Goal: Task Accomplishment & Management: Complete application form

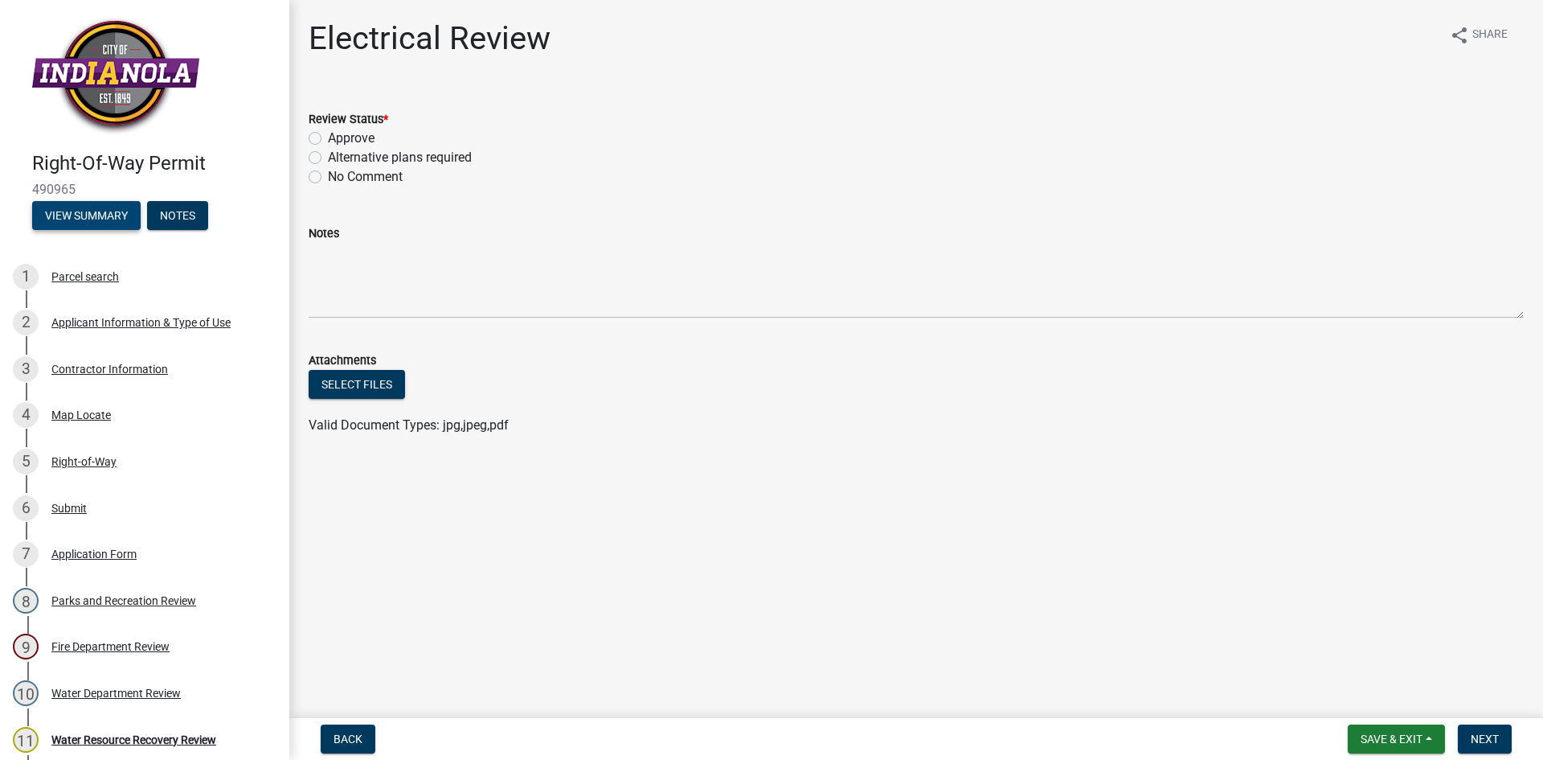
click at [87, 219] on button "View Summary" at bounding box center [86, 215] width 109 height 29
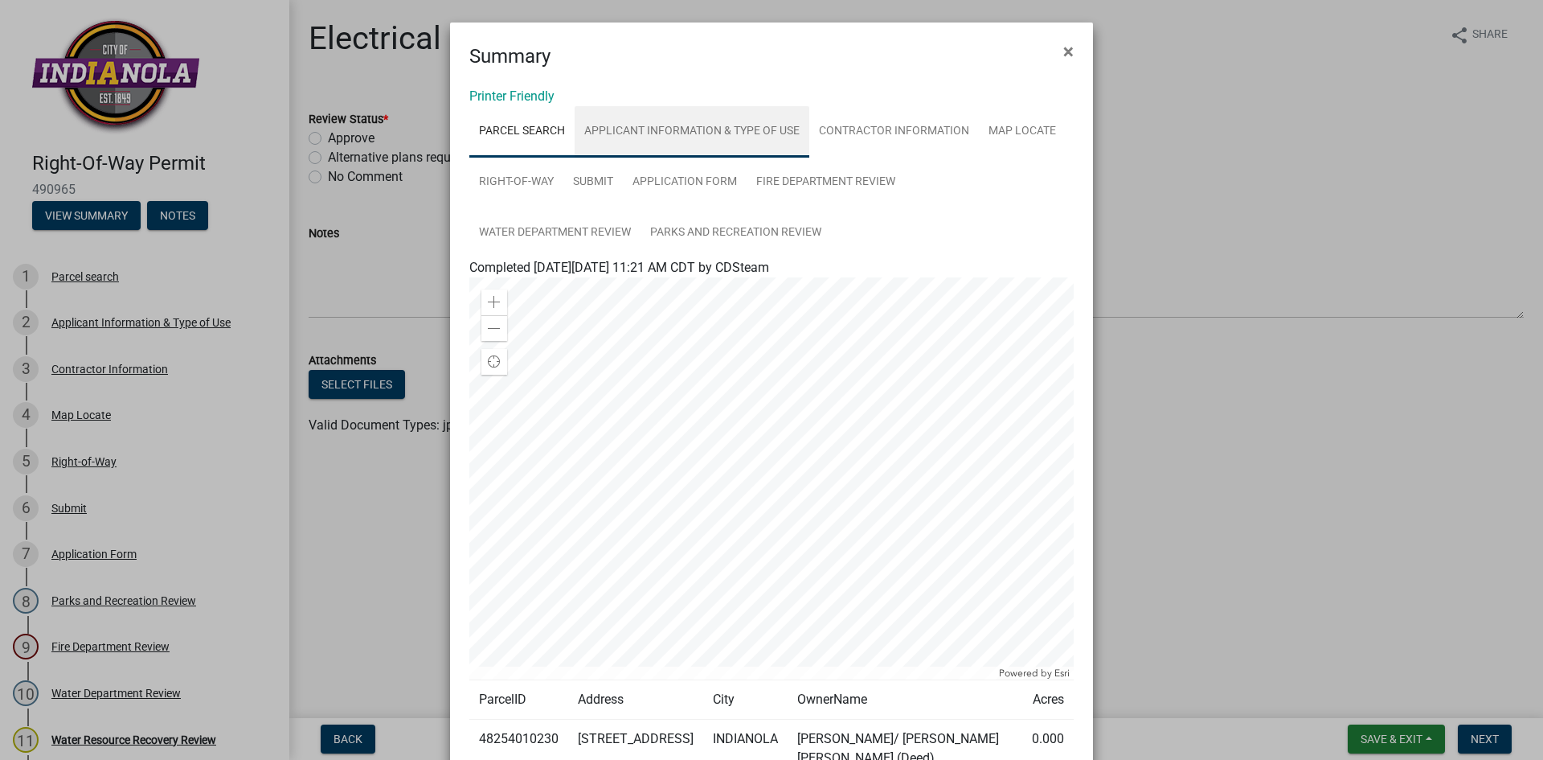
click at [682, 121] on link "Applicant Information & Type of Use" at bounding box center [692, 131] width 235 height 51
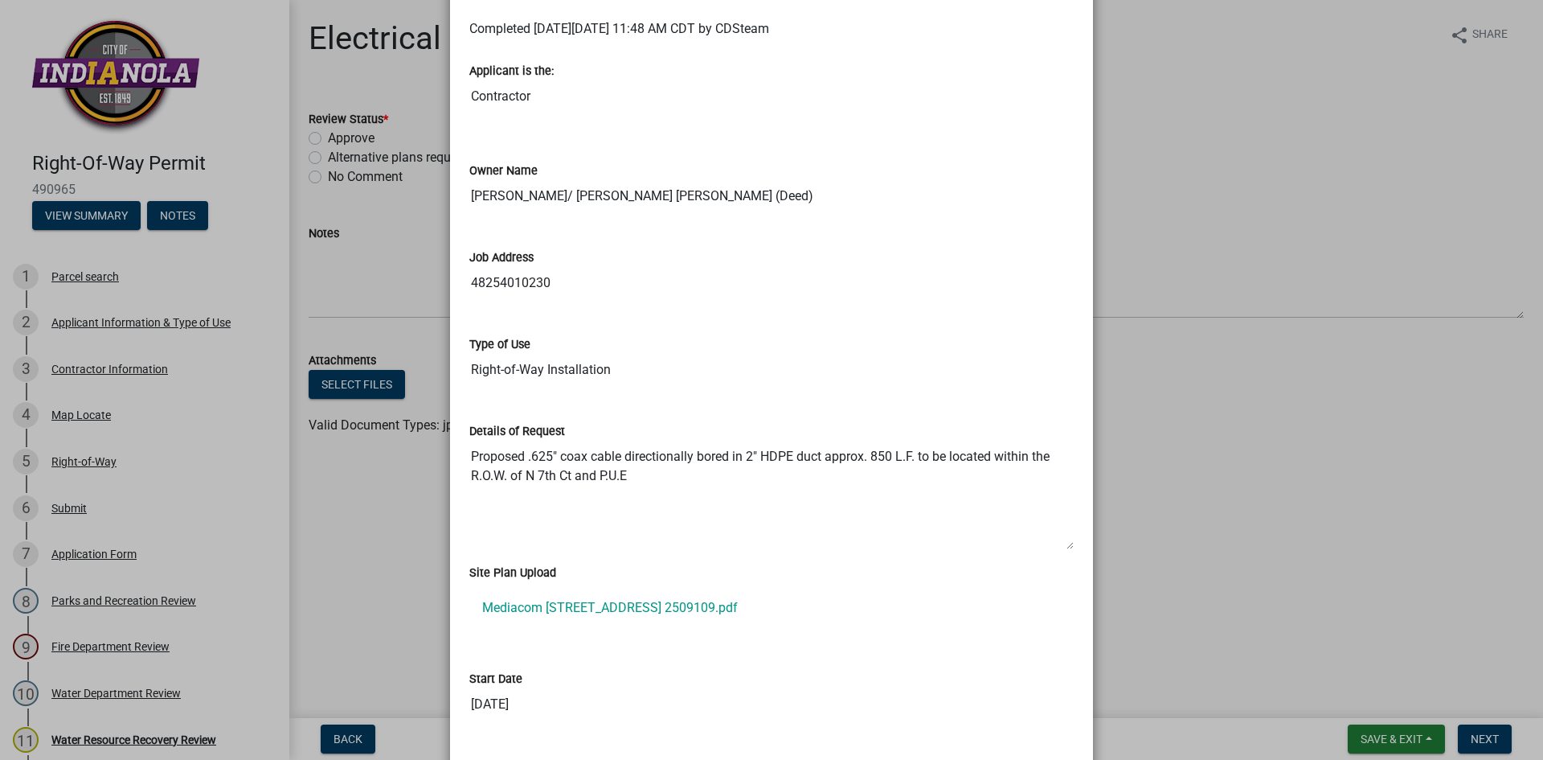
scroll to position [241, 0]
click at [601, 602] on link "Mediacom [STREET_ADDRESS] 2509109.pdf" at bounding box center [771, 605] width 605 height 39
click at [1179, 192] on ngb-modal-window "Summary × Printer Friendly Parcel search Applicant Information & Type of Use Co…" at bounding box center [771, 380] width 1543 height 760
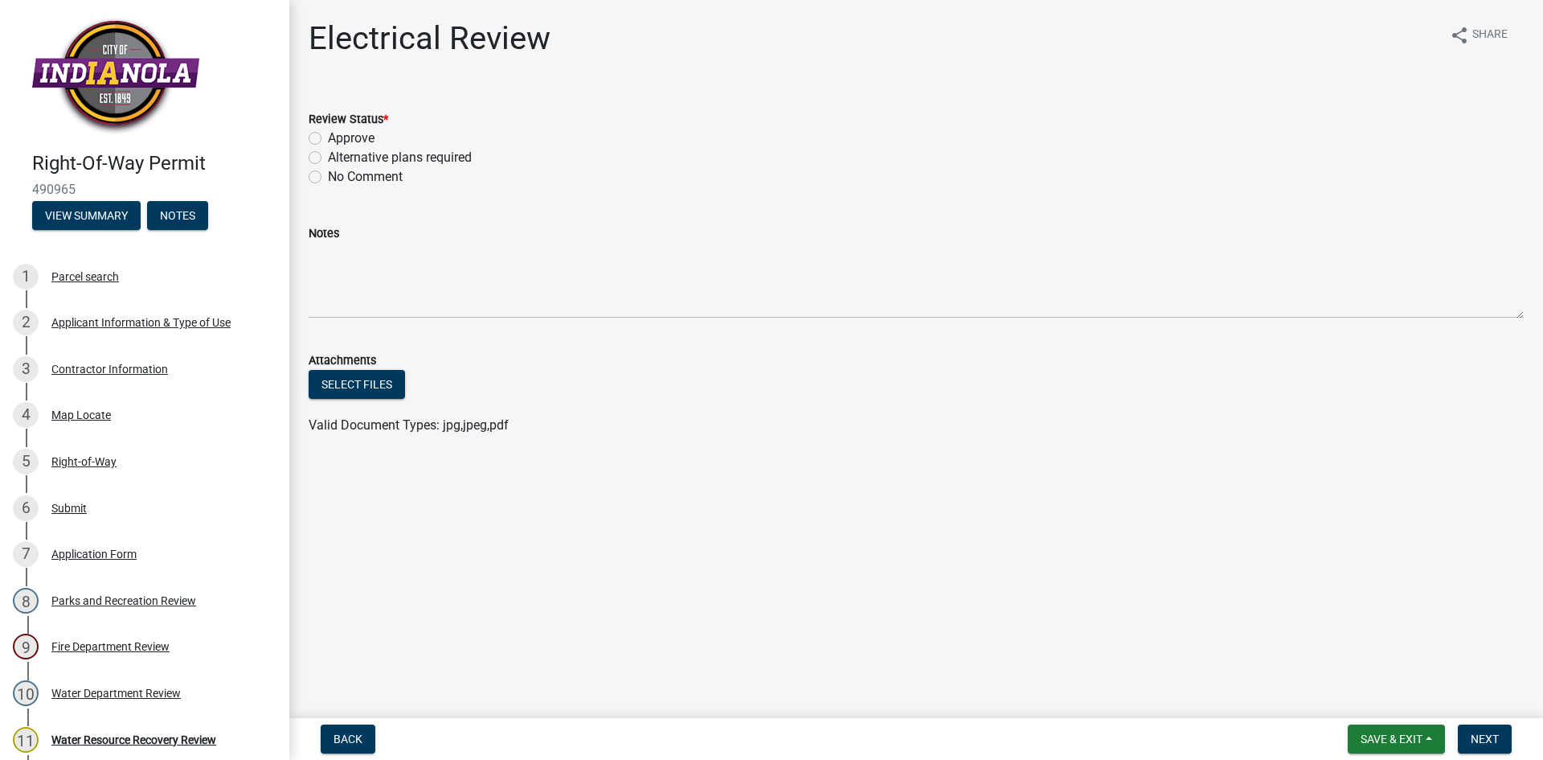
click at [328, 136] on label "Approve" at bounding box center [351, 138] width 47 height 19
click at [328, 136] on input "Approve" at bounding box center [333, 134] width 10 height 10
radio input "true"
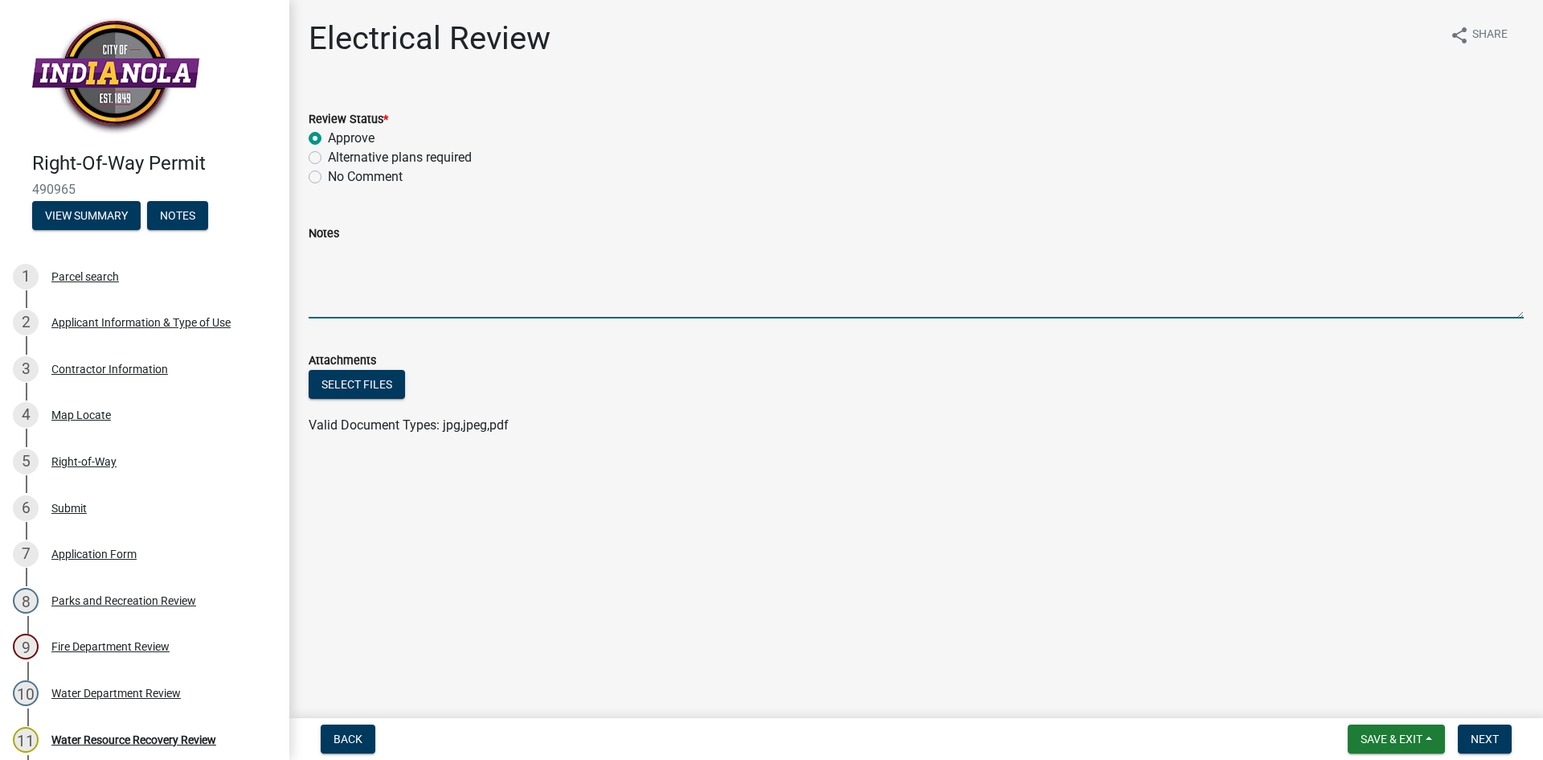
click at [347, 270] on textarea "Notes" at bounding box center [916, 281] width 1215 height 76
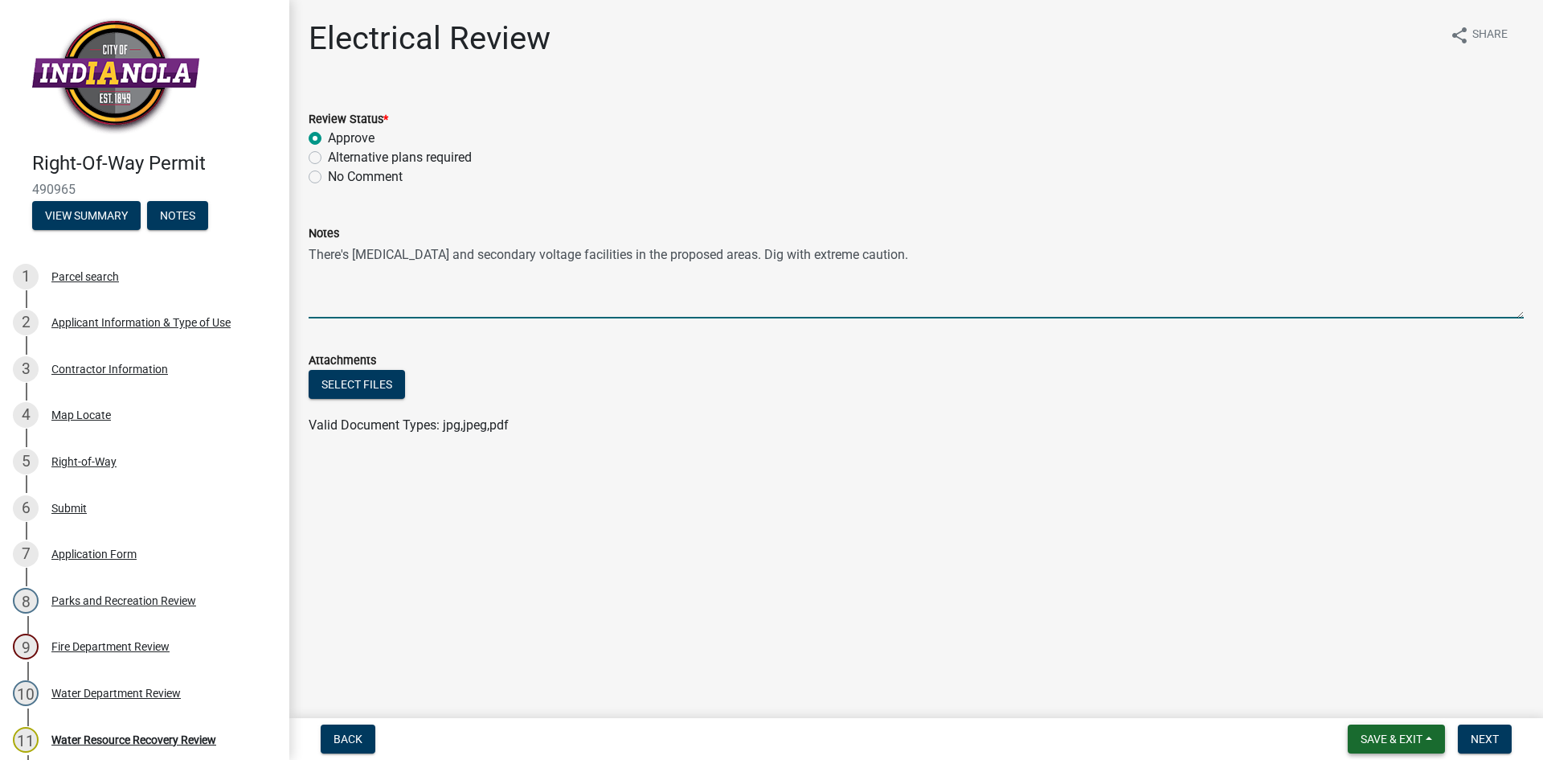
type textarea "There's [MEDICAL_DATA] and secondary voltage facilities in the proposed areas. …"
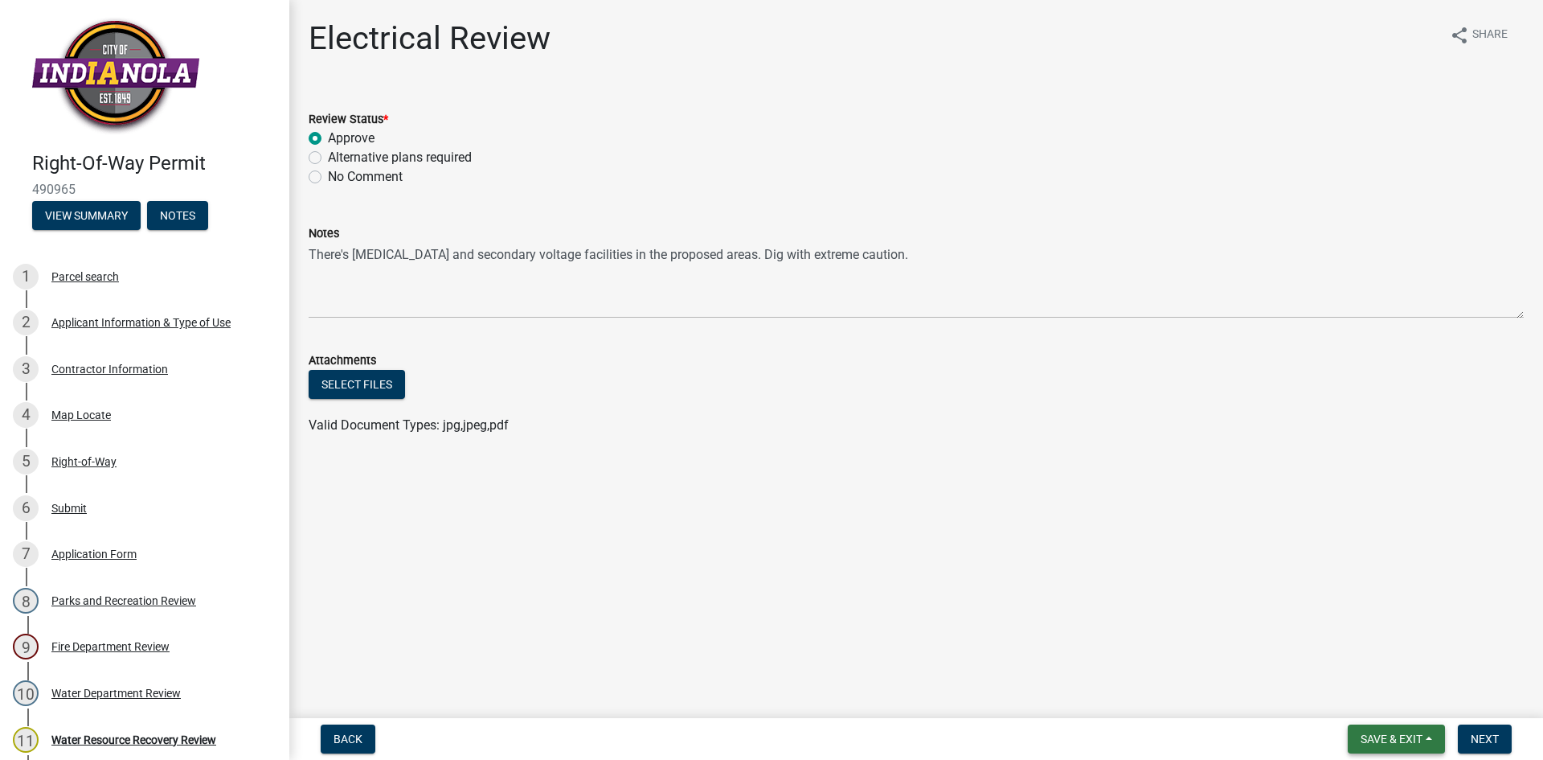
click at [1404, 740] on span "Save & Exit" at bounding box center [1392, 738] width 62 height 13
click at [1396, 662] on button "Save" at bounding box center [1381, 658] width 129 height 39
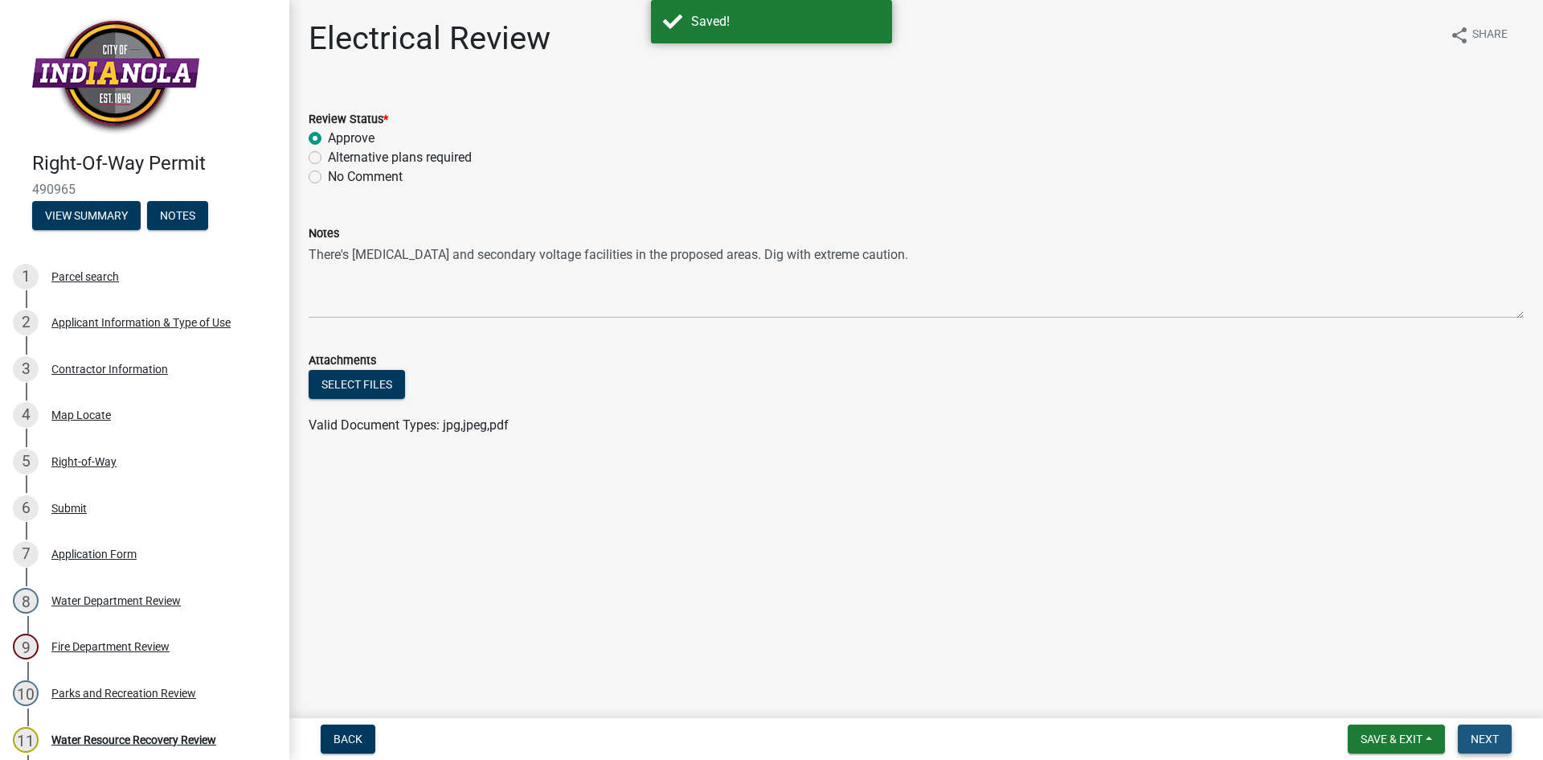
click at [1483, 724] on button "Next" at bounding box center [1485, 738] width 54 height 29
